Goal: Find contact information

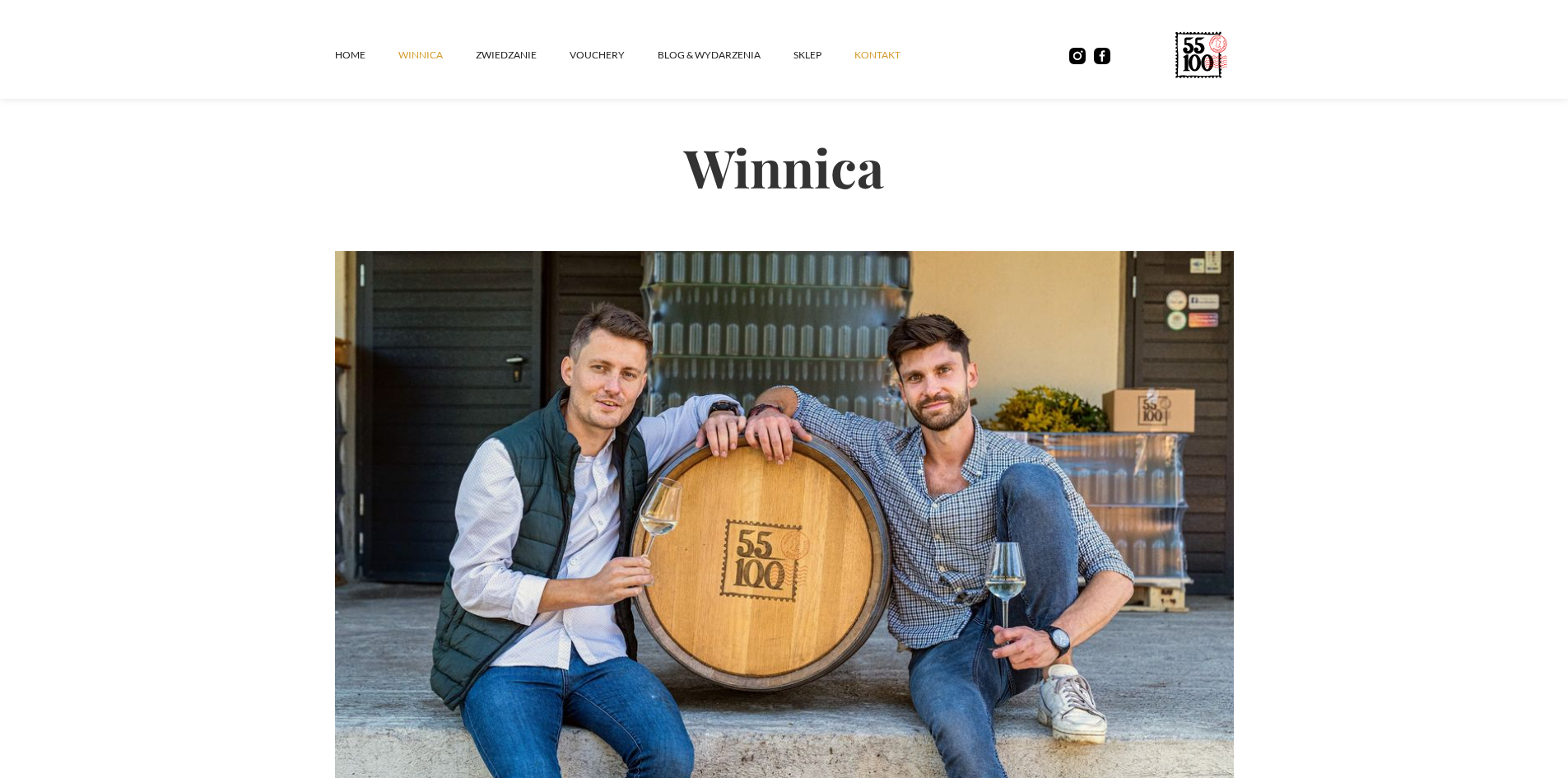
click at [870, 47] on link "kontakt" at bounding box center [894, 55] width 79 height 49
